Goal: Navigation & Orientation: Go to known website

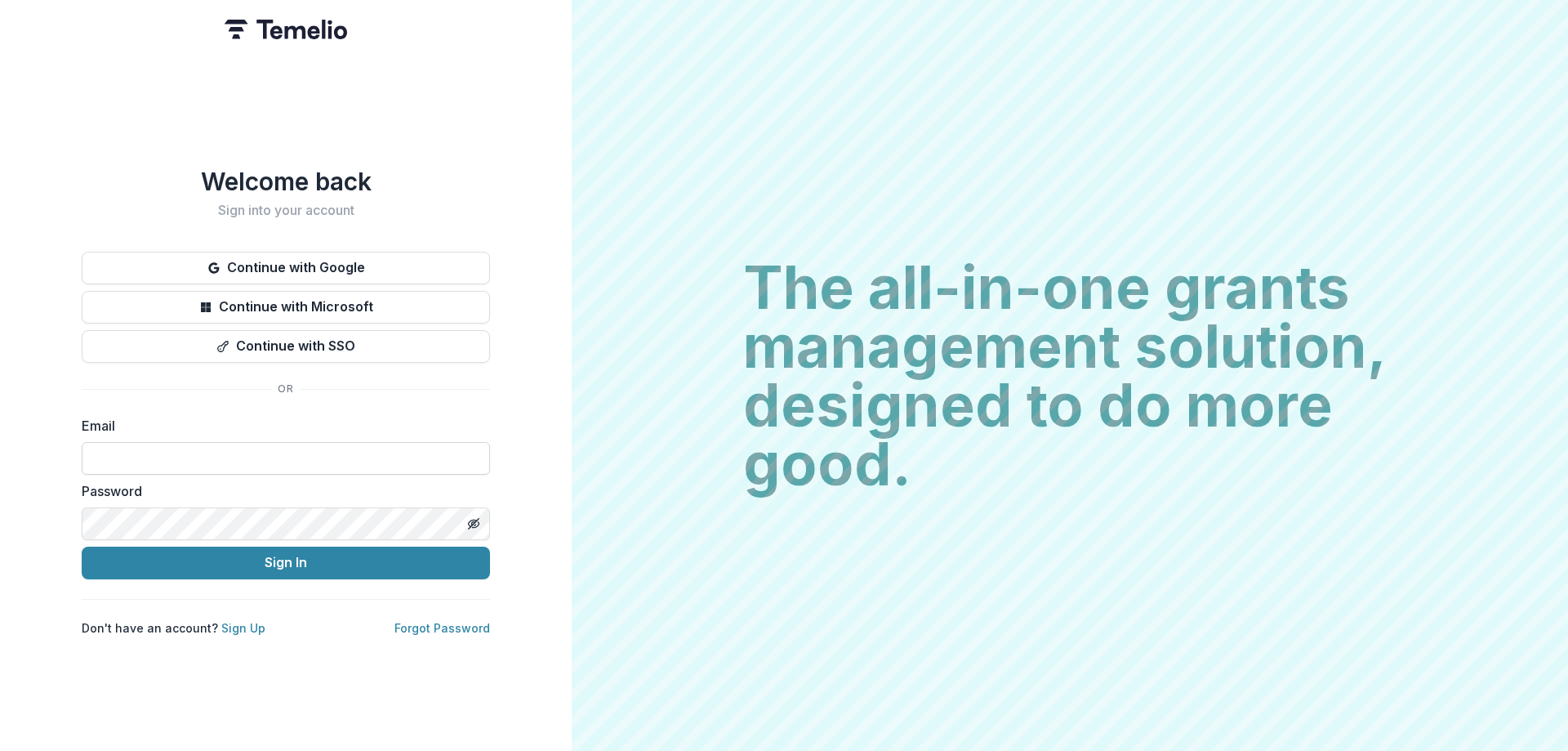
click at [122, 453] on input at bounding box center [285, 458] width 409 height 33
click at [82, 547] on button "Sign In" at bounding box center [285, 563] width 409 height 33
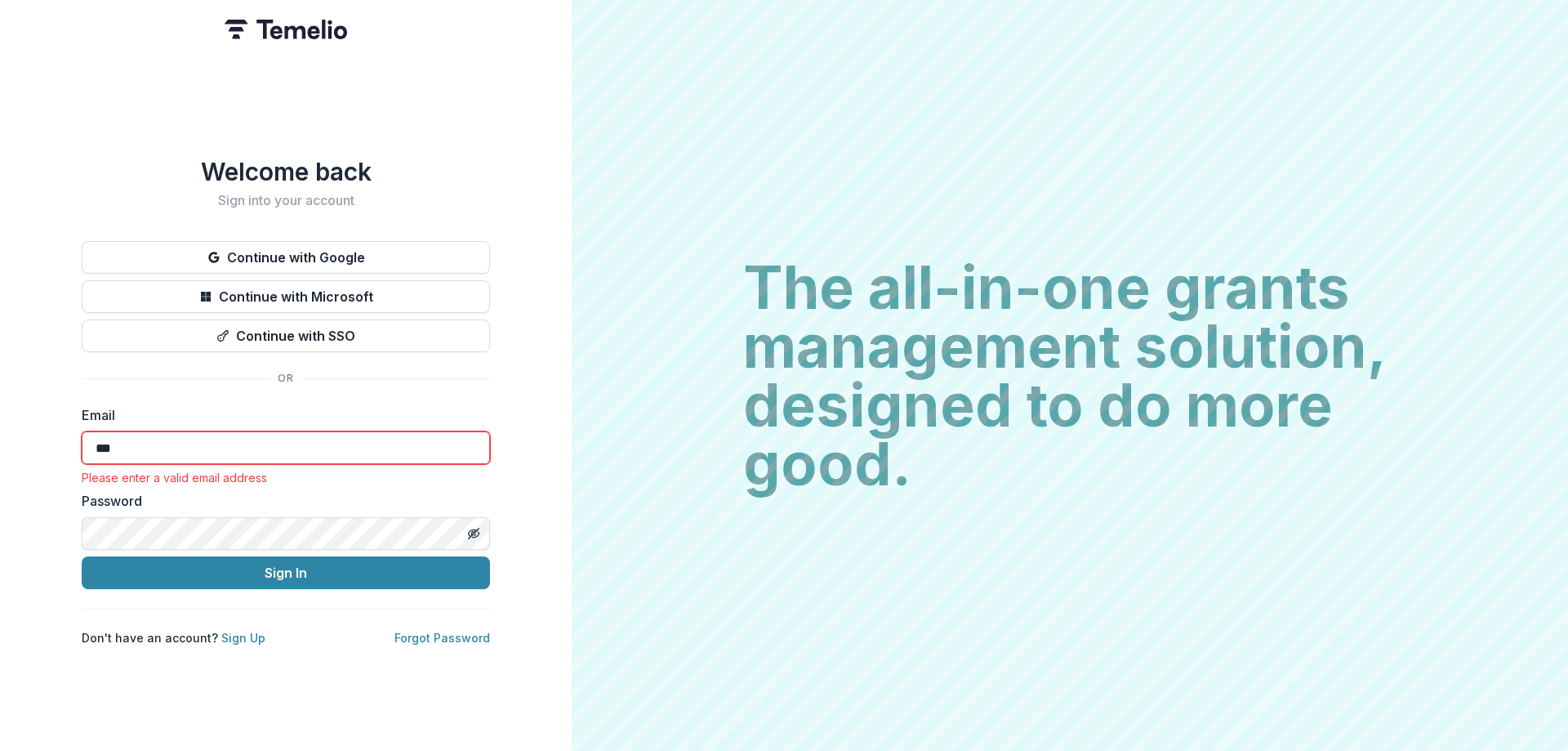
type input "*"
type input "**********"
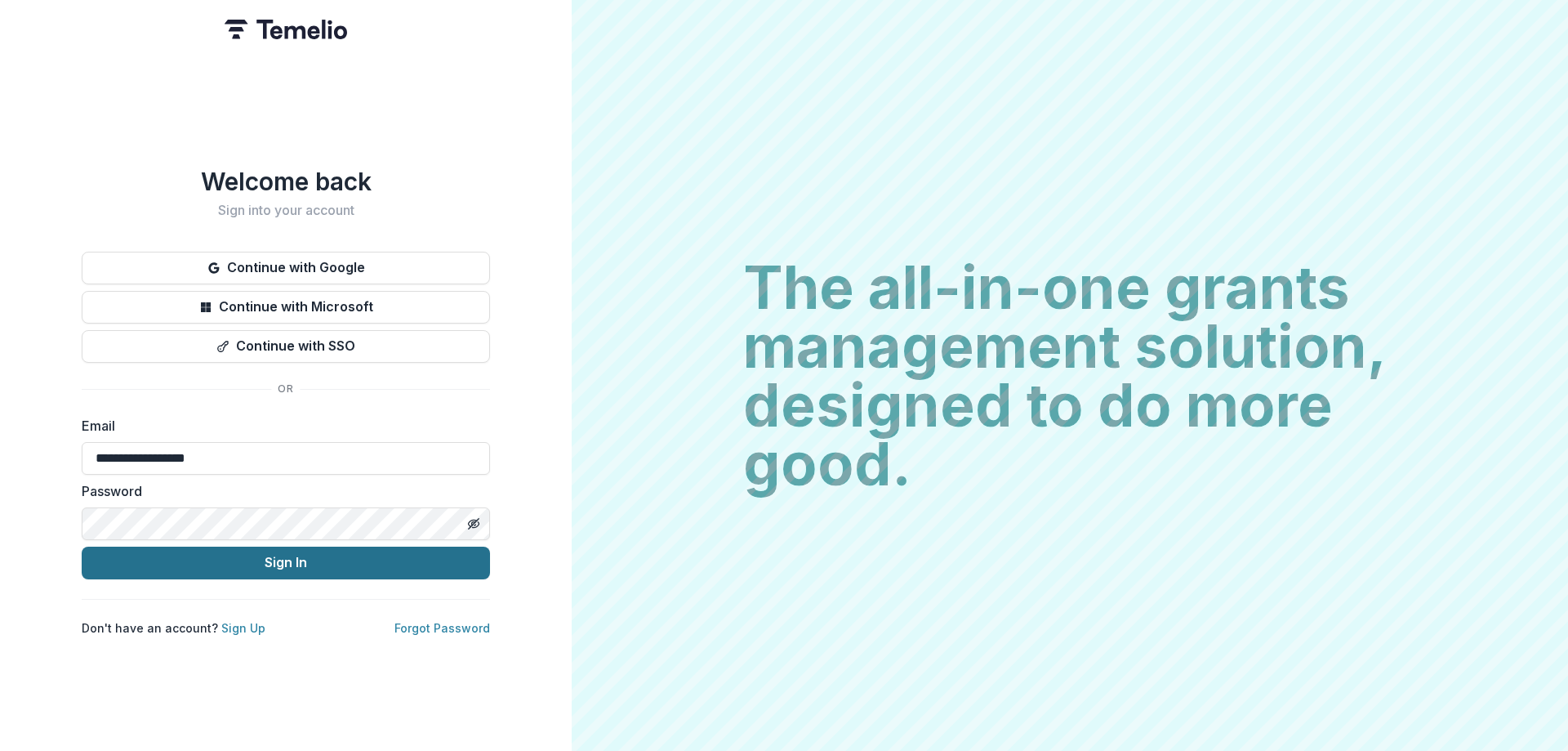
click at [280, 553] on button "Sign In" at bounding box center [285, 563] width 409 height 33
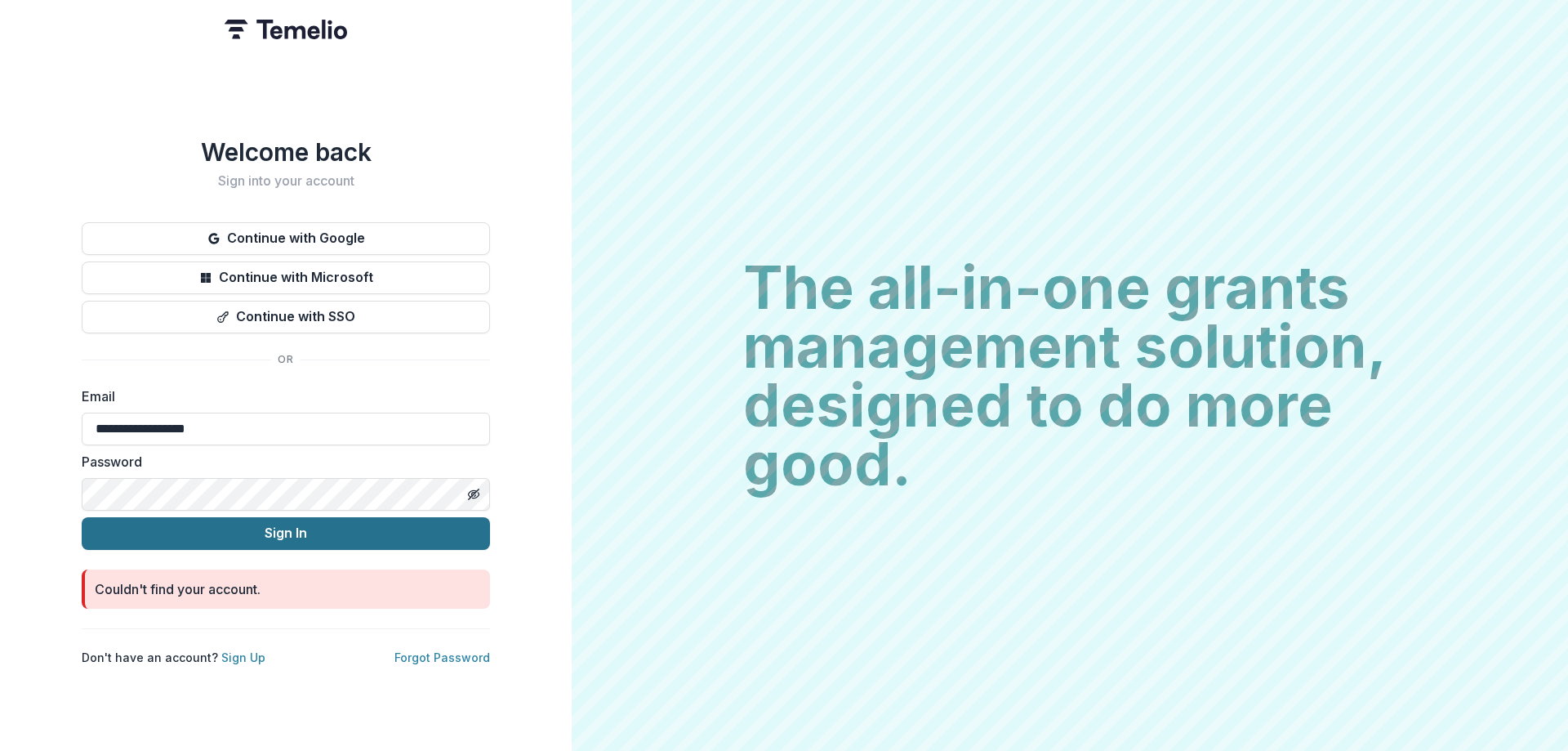
click at [291, 517] on button "Sign In" at bounding box center [285, 533] width 409 height 33
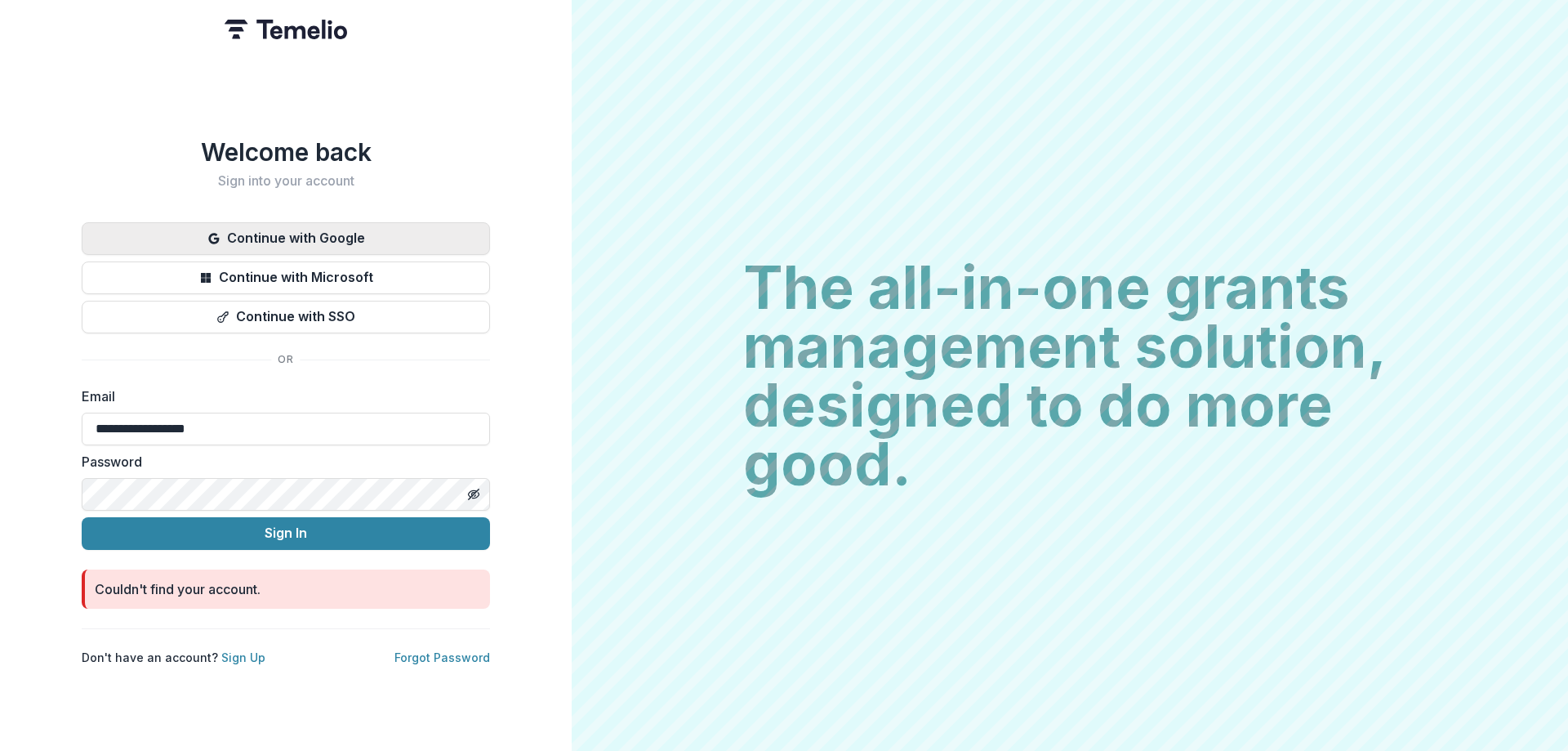
click at [312, 228] on button "Continue with Google" at bounding box center [285, 239] width 409 height 33
